Goal: Transaction & Acquisition: Purchase product/service

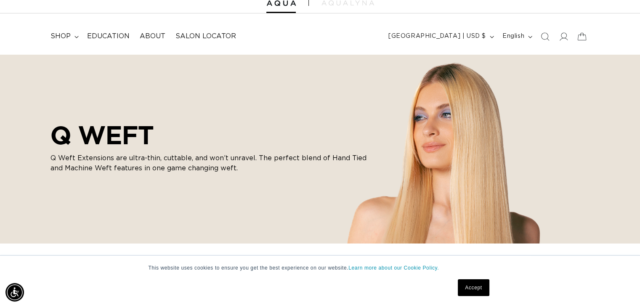
scroll to position [37, 0]
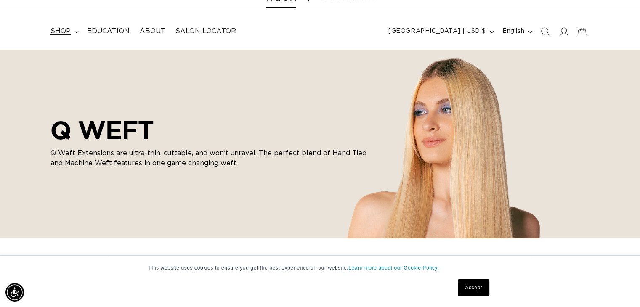
click at [82, 39] on summary "shop" at bounding box center [63, 31] width 37 height 19
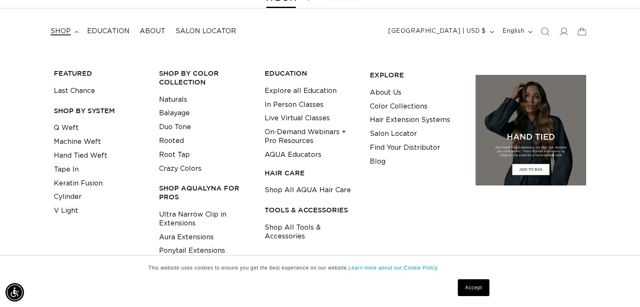
scroll to position [0, 573]
click at [82, 39] on summary "shop" at bounding box center [63, 31] width 37 height 19
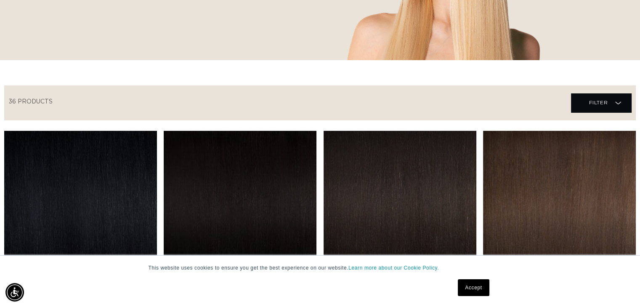
scroll to position [237, 0]
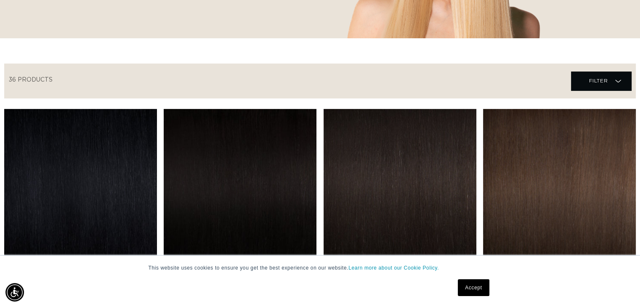
click at [85, 267] on link "1 Black Q Weft" at bounding box center [80, 277] width 153 height 20
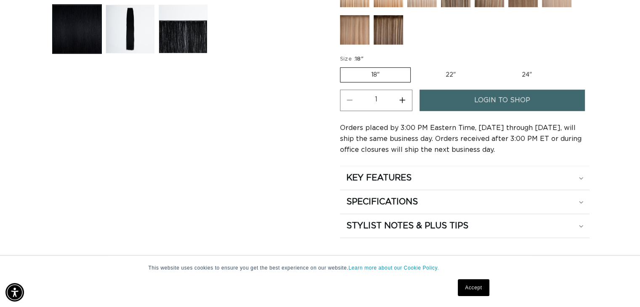
scroll to position [0, 1146]
click at [472, 285] on link "Accept" at bounding box center [473, 288] width 31 height 17
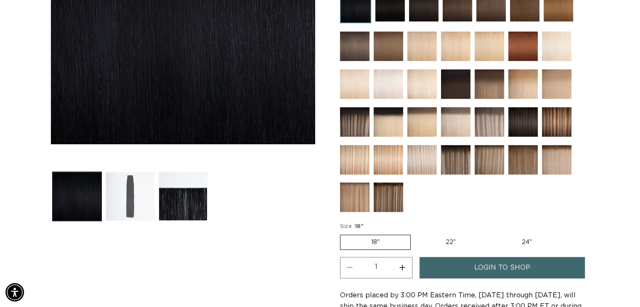
scroll to position [0, 0]
click at [138, 193] on button "Load image 2 in gallery view" at bounding box center [130, 196] width 49 height 49
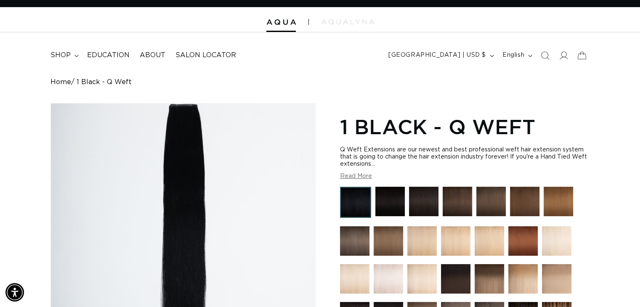
scroll to position [3, 0]
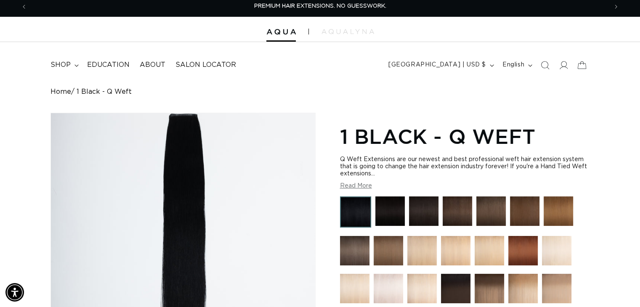
click at [138, 193] on img "Gallery Viewer" at bounding box center [183, 231] width 264 height 236
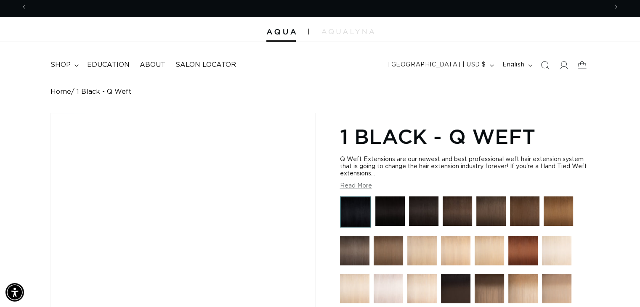
scroll to position [0, 1146]
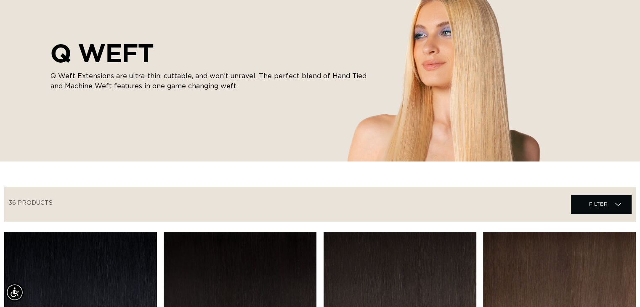
scroll to position [0, 573]
